Goal: Task Accomplishment & Management: Use online tool/utility

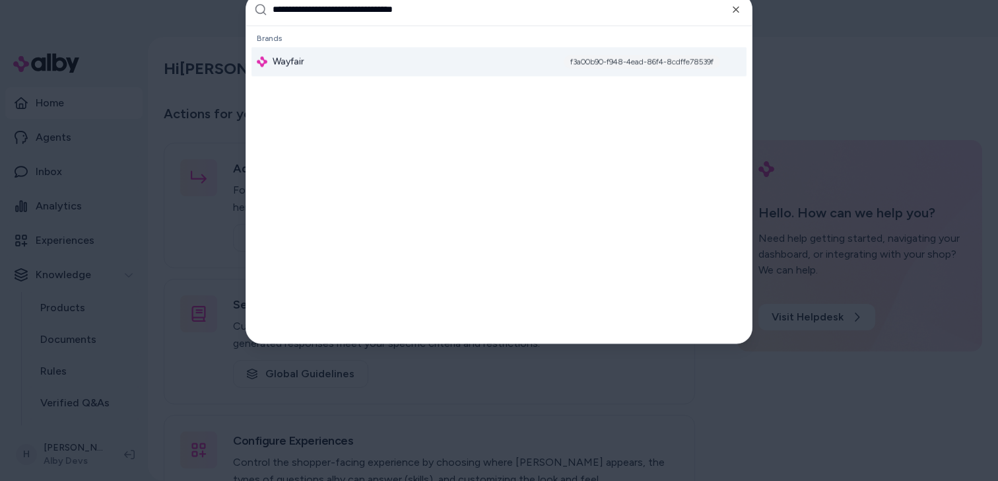
type input "**********"
click at [836, 77] on div at bounding box center [499, 240] width 998 height 481
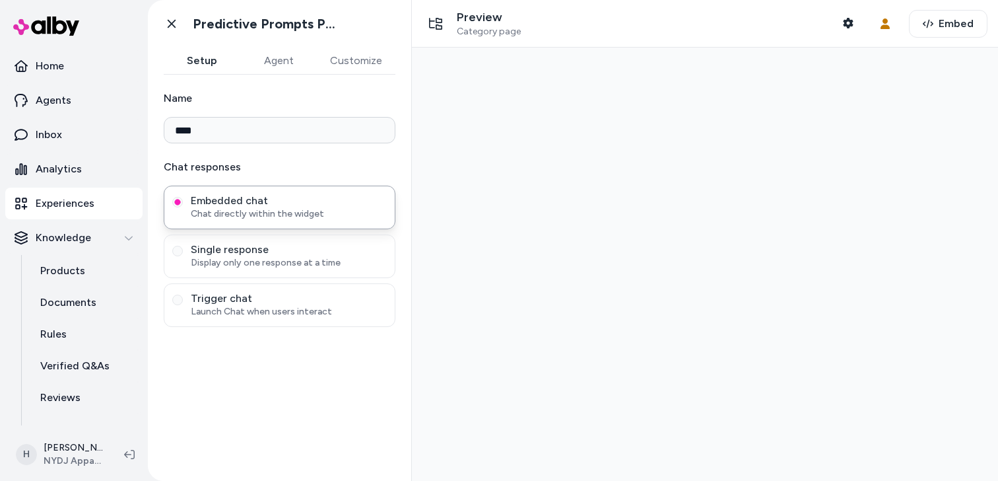
type input "****"
